Goal: Book appointment/travel/reservation

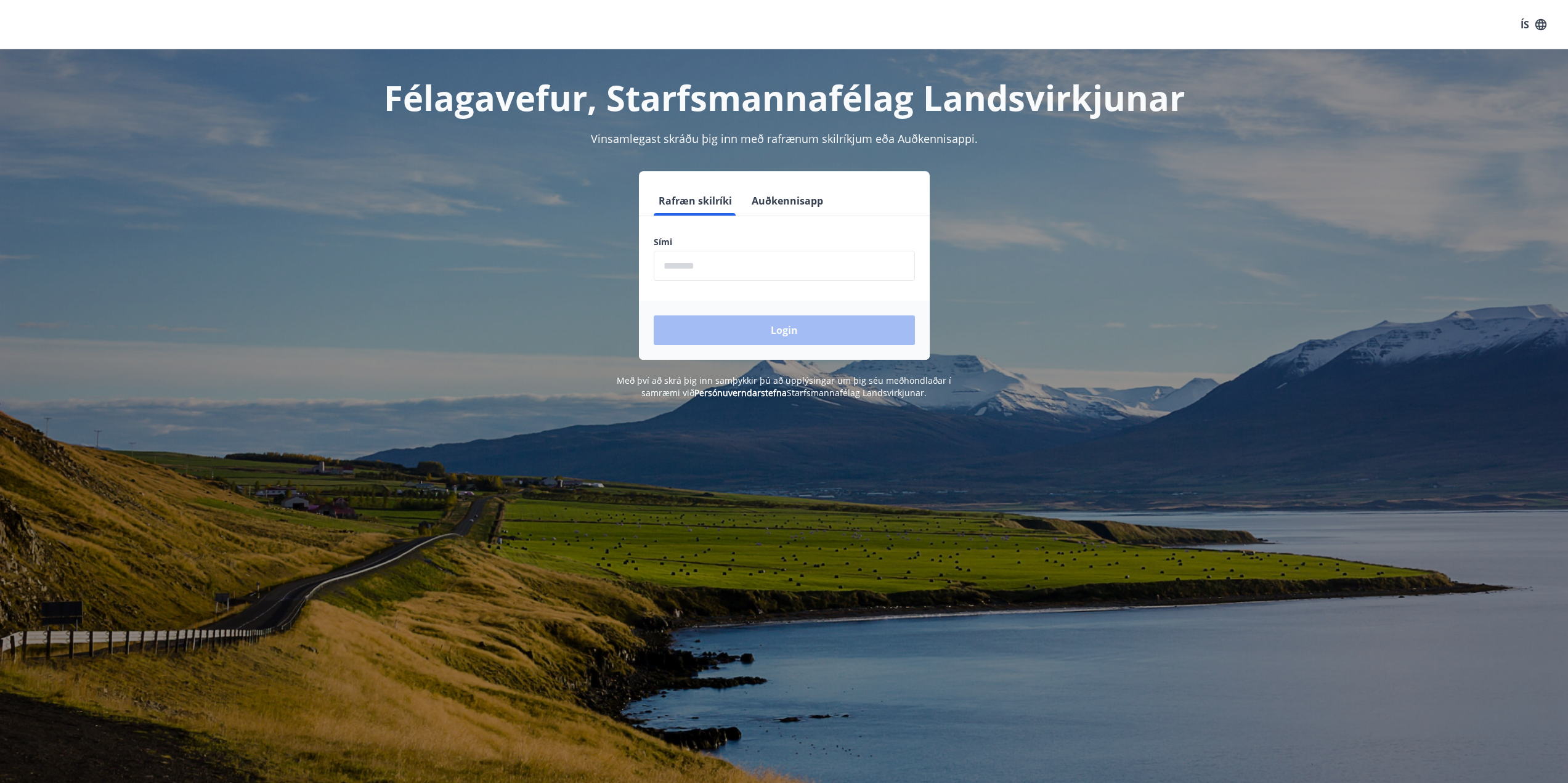
click at [734, 281] on form "Rafræn skilríki Auðkennisapp Sími ​ Login" at bounding box center [784, 273] width 290 height 174
click at [735, 275] on input "phone" at bounding box center [784, 265] width 261 height 30
type input "********"
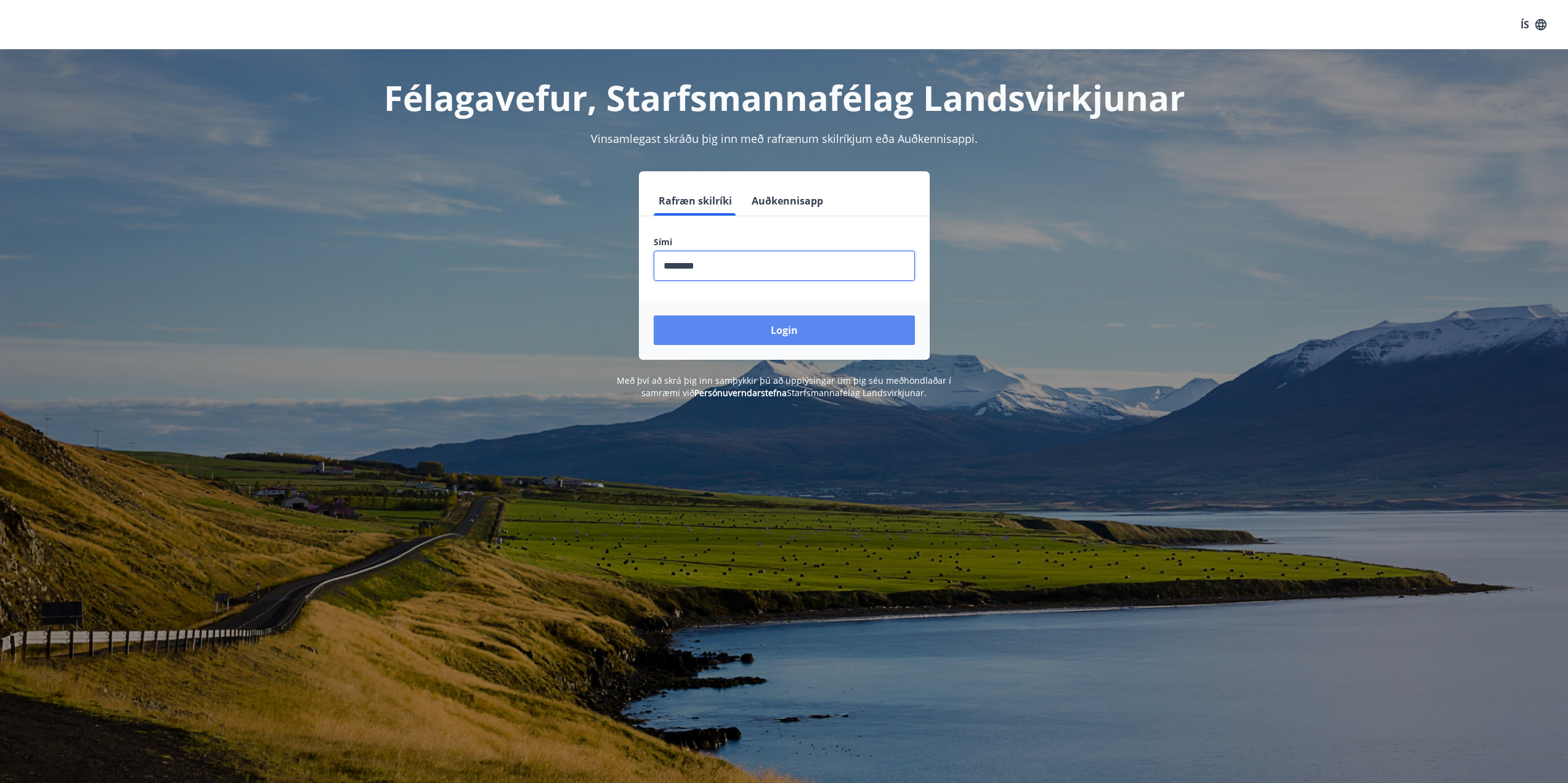
click at [752, 335] on button "Login" at bounding box center [784, 330] width 261 height 30
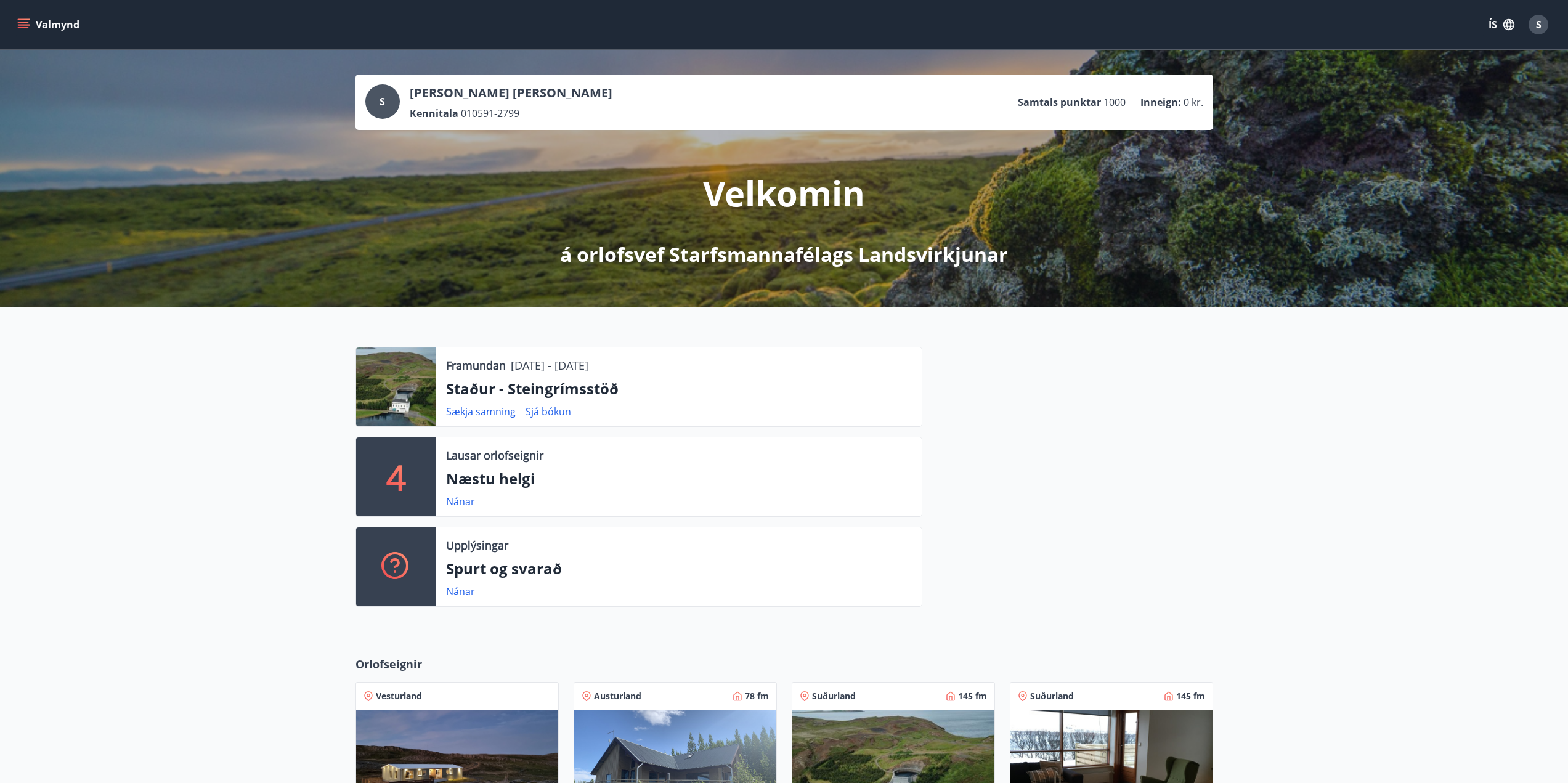
click at [30, 28] on button "Valmynd" at bounding box center [49, 25] width 69 height 22
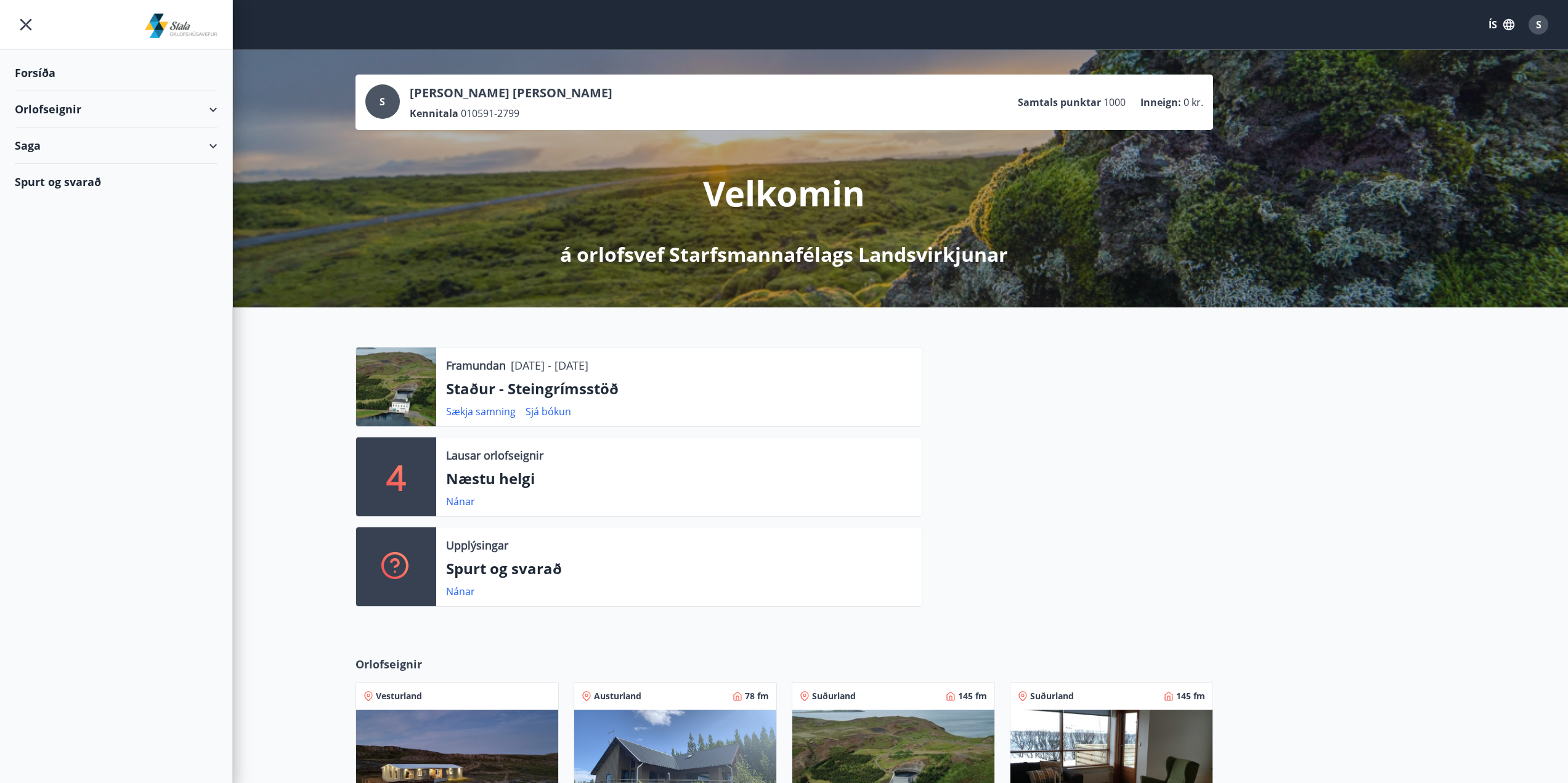
click at [171, 113] on div "Orlofseignir" at bounding box center [116, 109] width 203 height 36
click at [63, 165] on div "Bókunardagatal" at bounding box center [115, 166] width 183 height 26
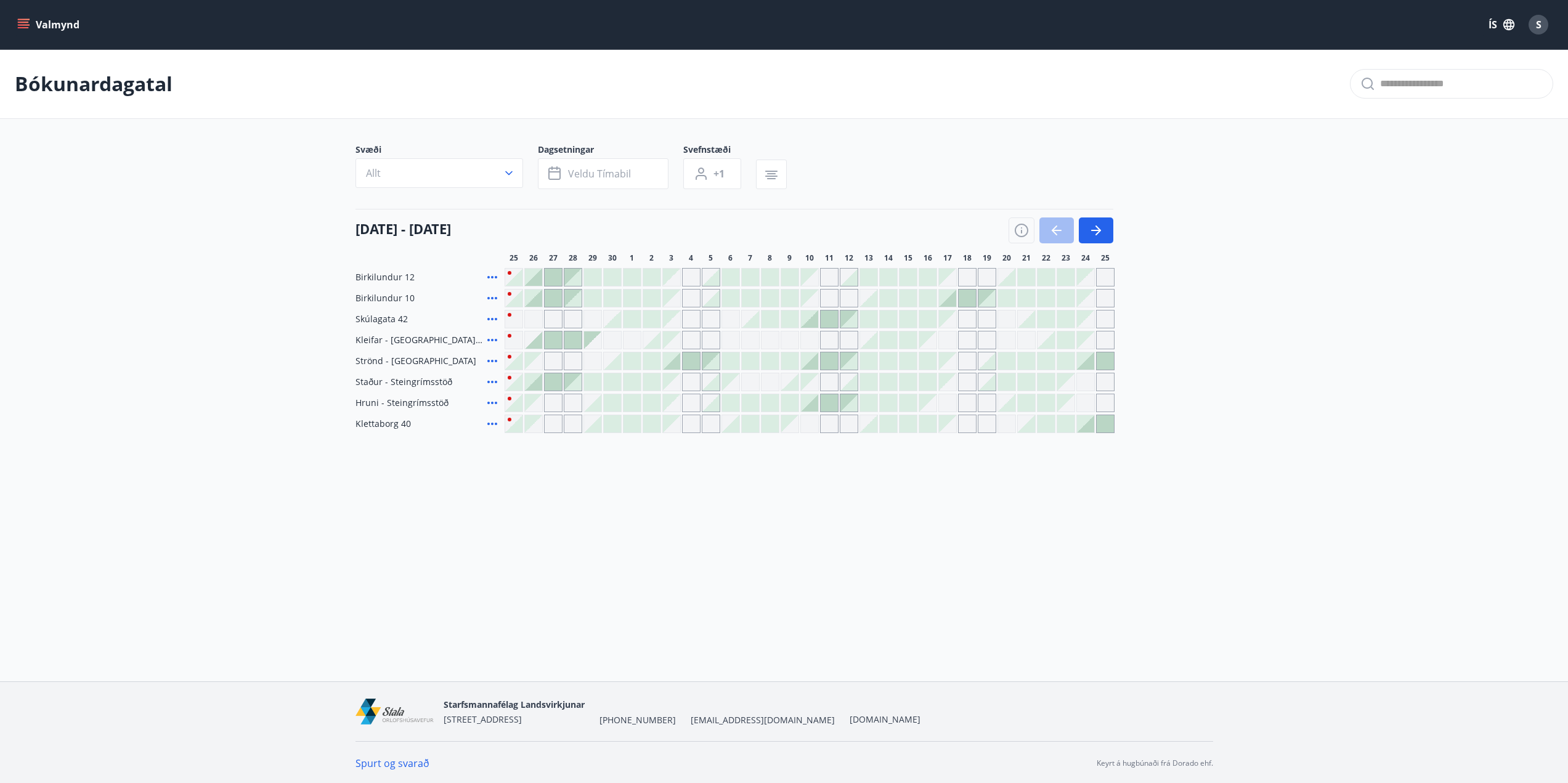
drag, startPoint x: 1103, startPoint y: 226, endPoint x: 1134, endPoint y: 333, distance: 111.4
click at [1103, 227] on icon "button" at bounding box center [1096, 230] width 15 height 15
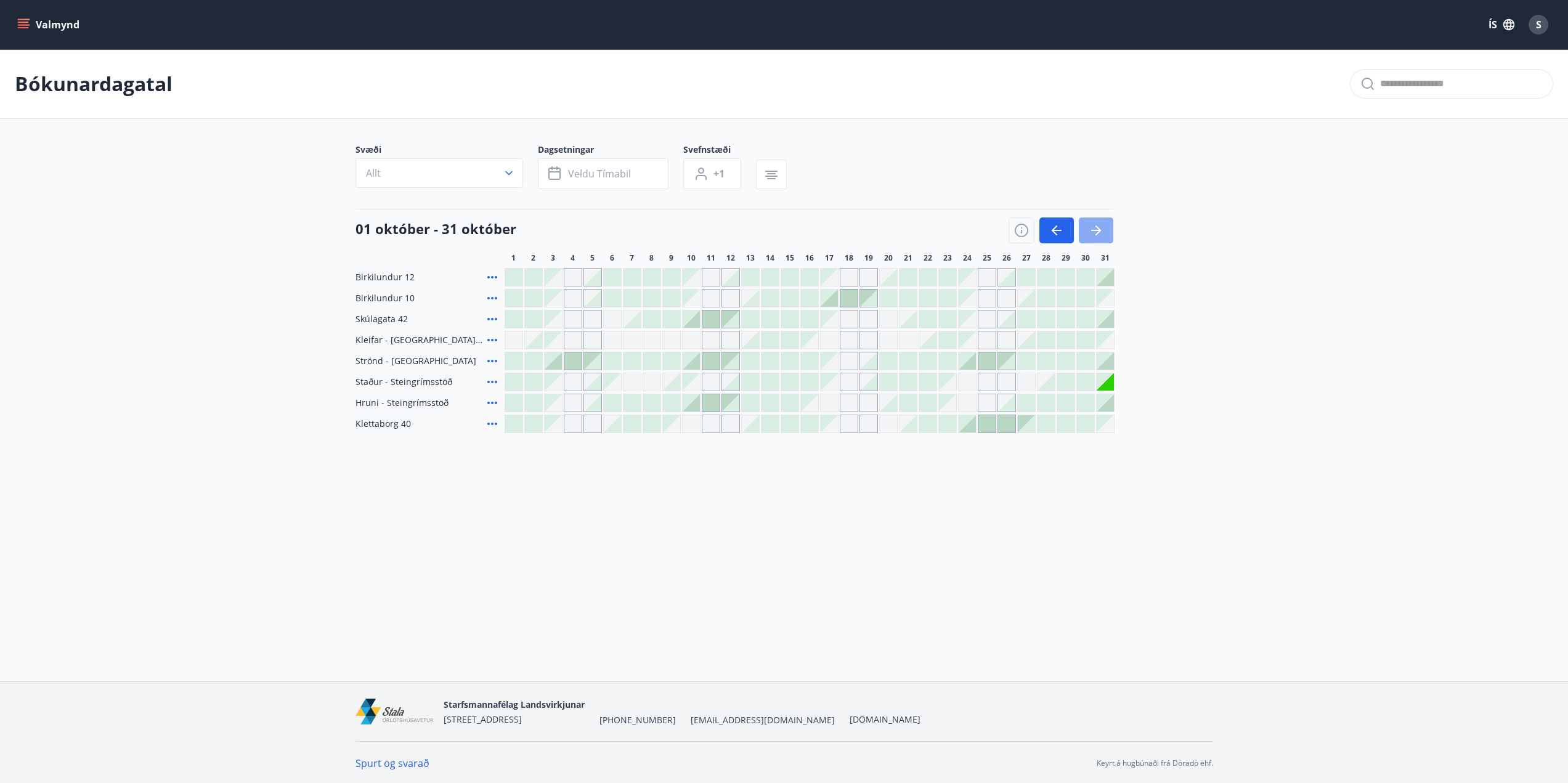
click at [1103, 228] on icon "button" at bounding box center [1096, 230] width 15 height 15
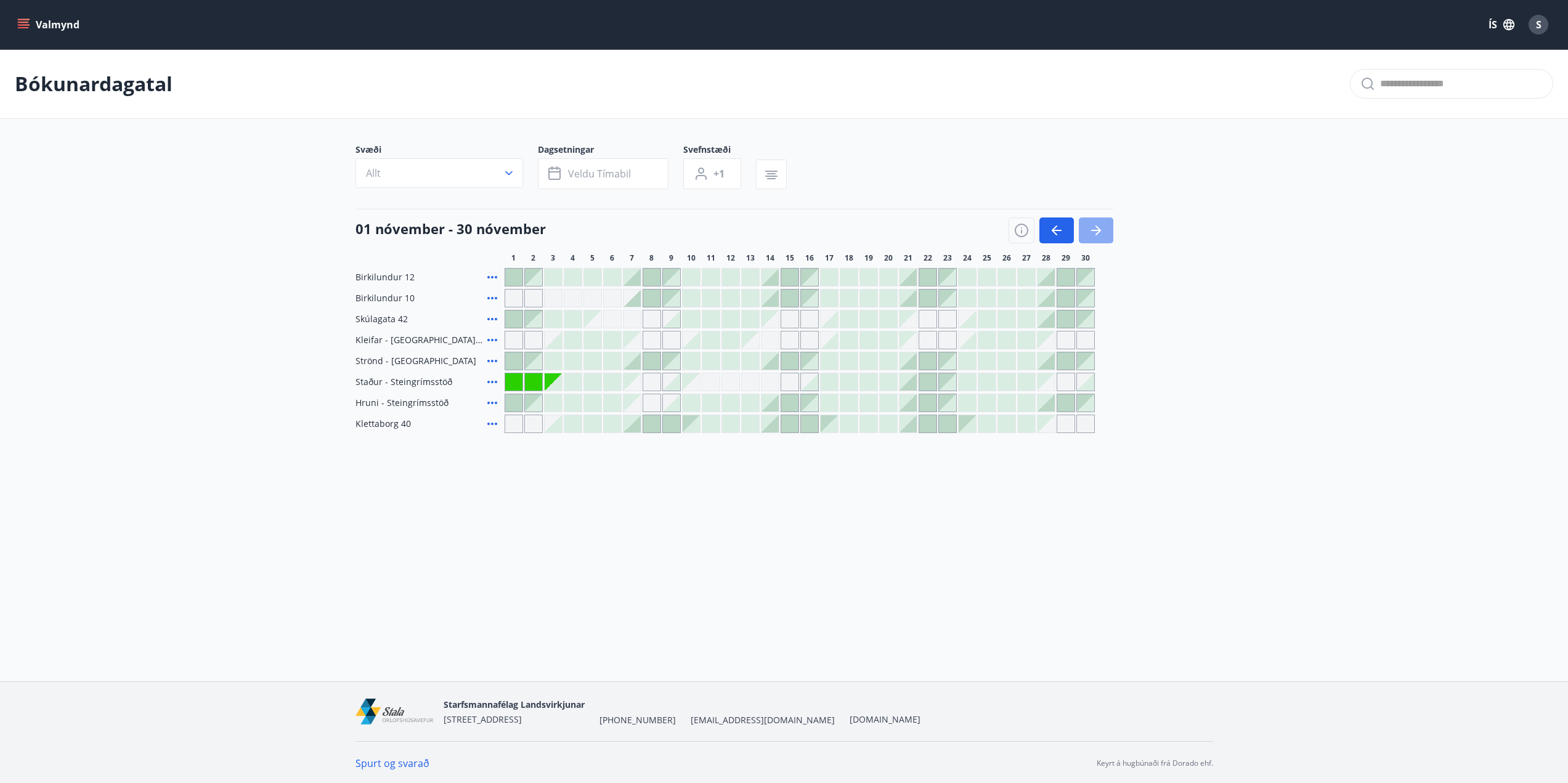
click at [1096, 231] on icon "button" at bounding box center [1096, 231] width 10 height 1
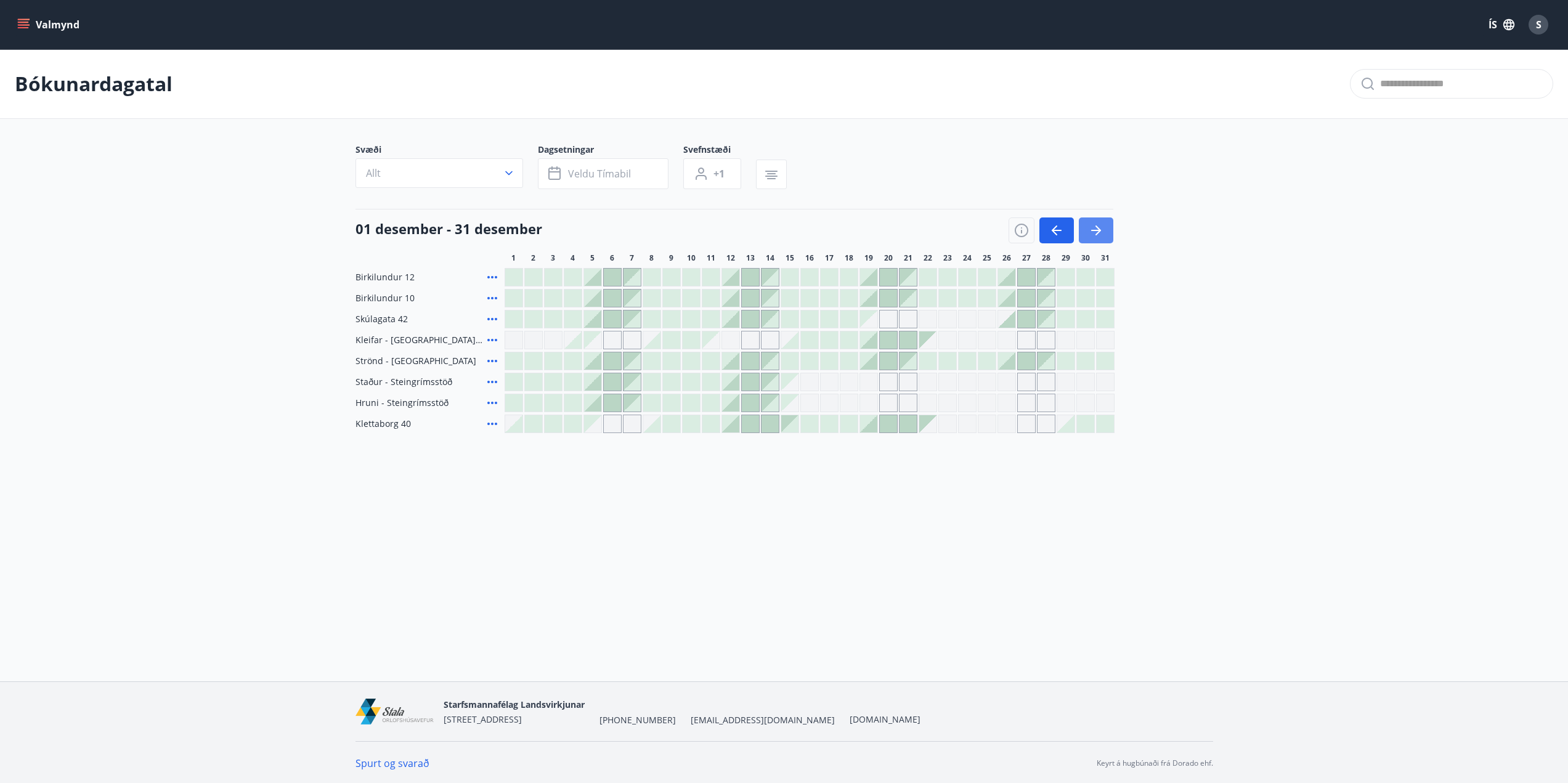
click at [1096, 231] on icon "button" at bounding box center [1096, 231] width 10 height 1
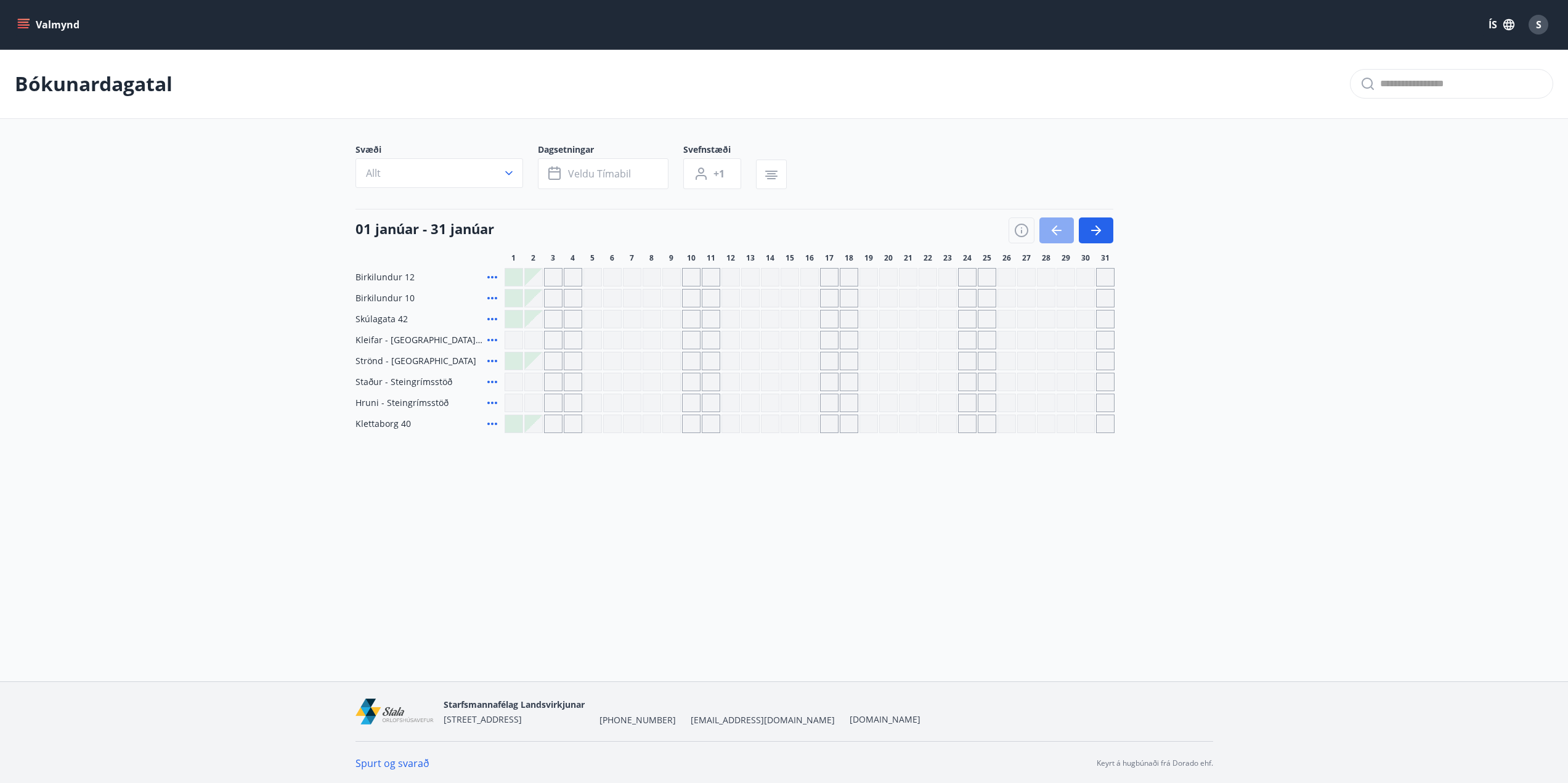
click at [1049, 233] on icon "button" at bounding box center [1056, 230] width 15 height 15
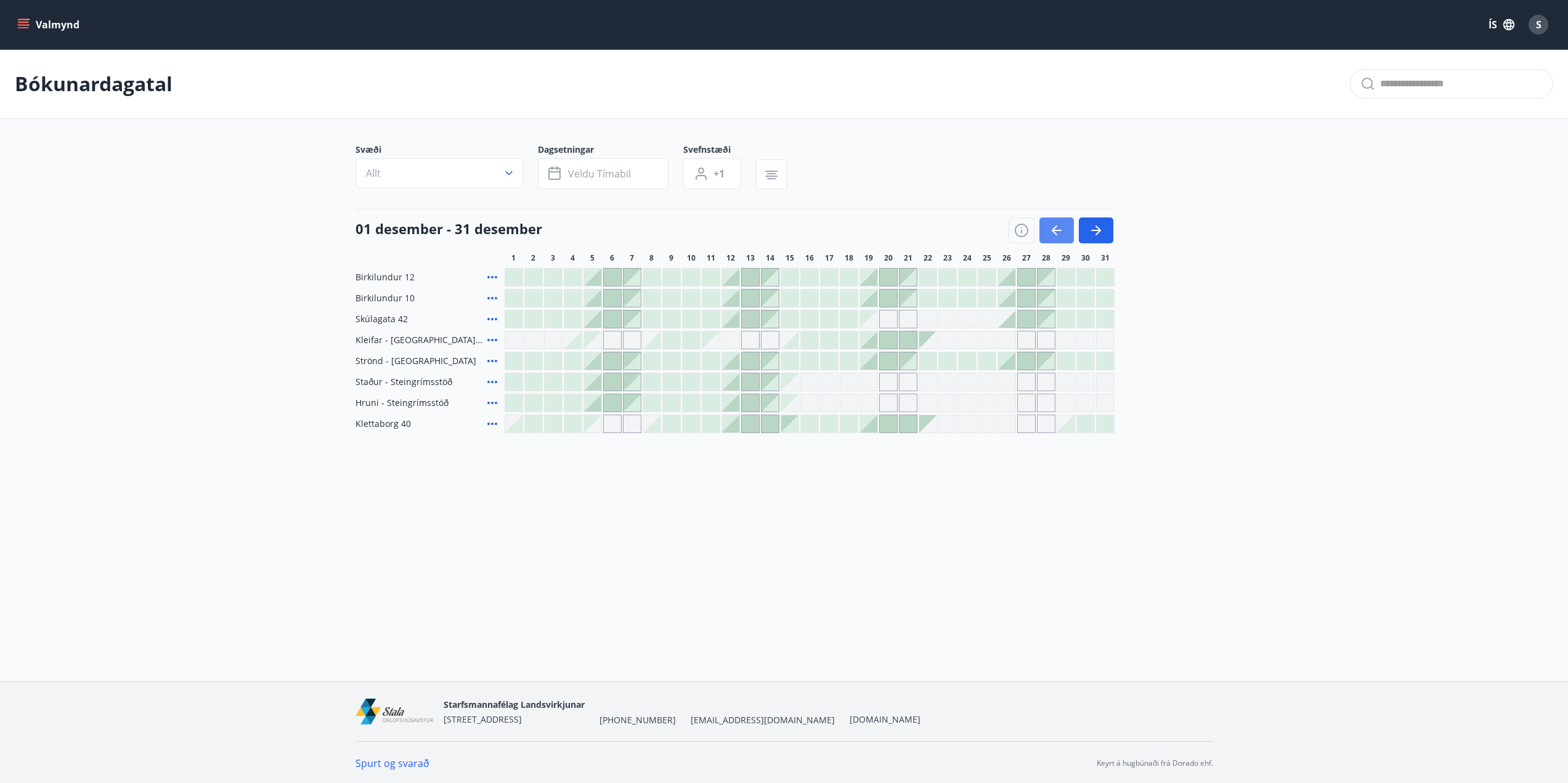
click at [1059, 230] on icon "button" at bounding box center [1057, 231] width 10 height 1
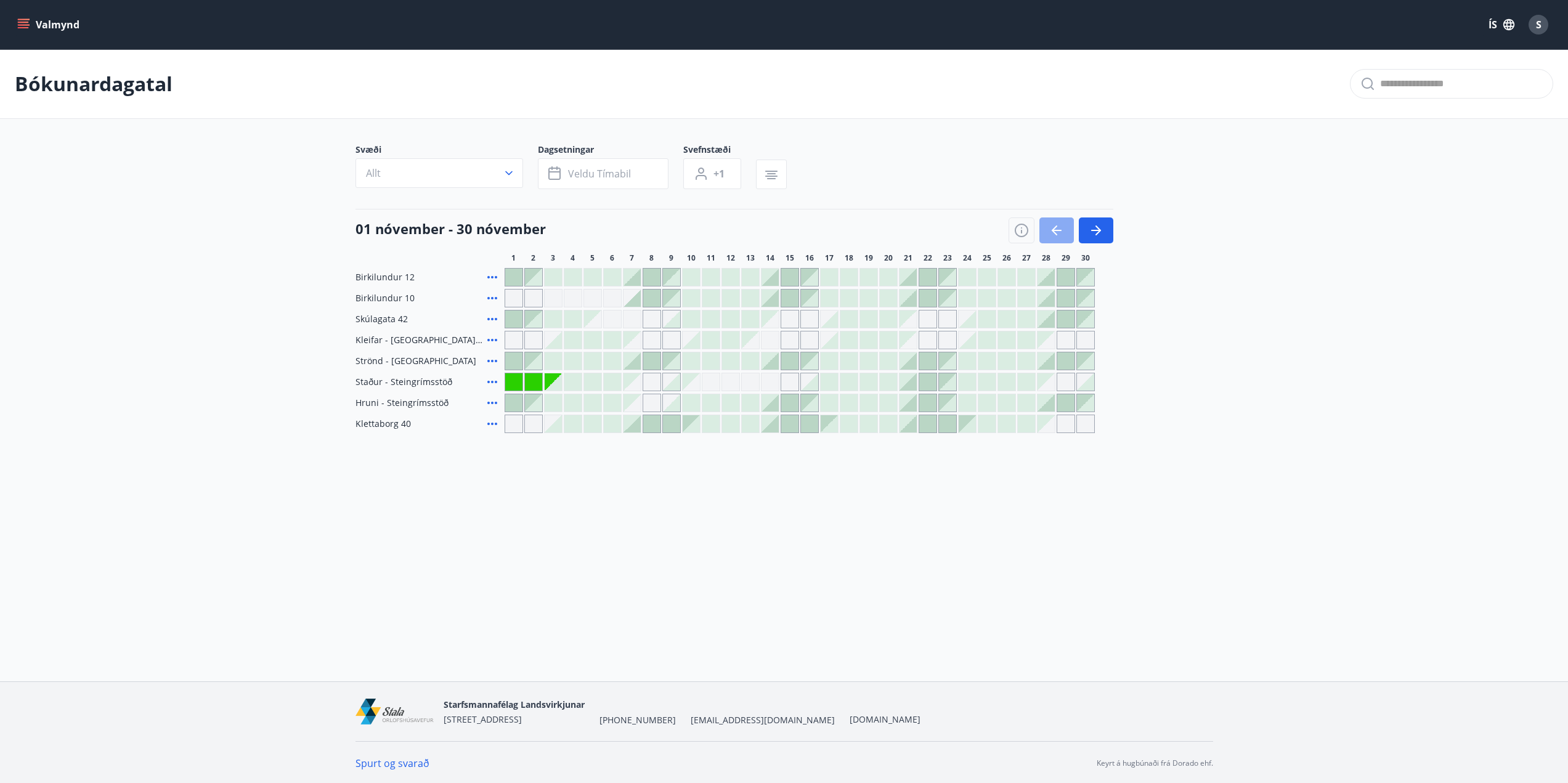
click at [1059, 230] on icon "button" at bounding box center [1057, 231] width 10 height 1
